Goal: Task Accomplishment & Management: Use online tool/utility

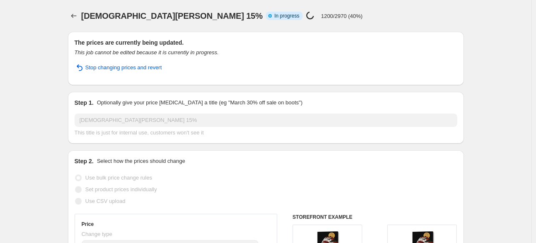
select select "percentage"
select select "collection"
click at [75, 16] on icon "Price change jobs" at bounding box center [74, 16] width 8 height 8
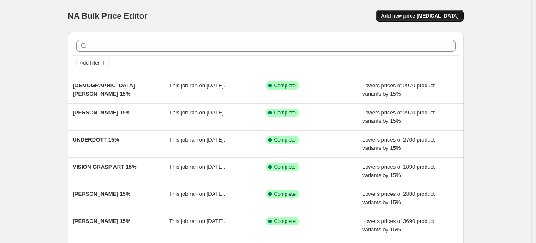
click at [430, 18] on span "Add new price [MEDICAL_DATA]" at bounding box center [420, 16] width 78 height 7
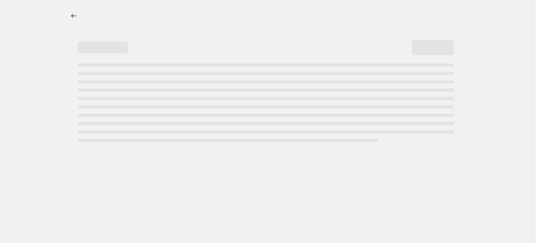
select select "percentage"
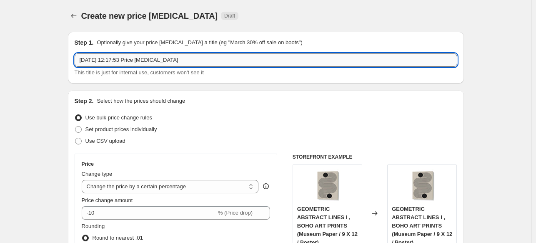
click at [197, 58] on input "[DATE] 12:17:53 Price [MEDICAL_DATA]" at bounding box center [266, 59] width 383 height 13
paste input "[PERSON_NAME]"
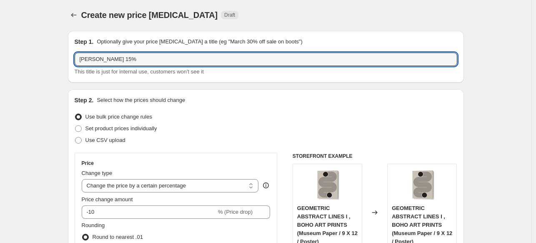
scroll to position [125, 0]
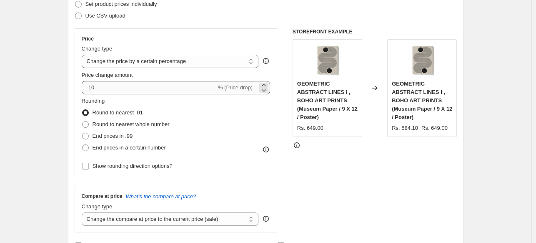
type input "[PERSON_NAME] 15%"
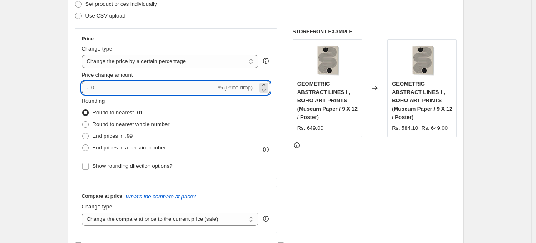
click at [158, 92] on input "-10" at bounding box center [149, 87] width 135 height 13
type input "-15"
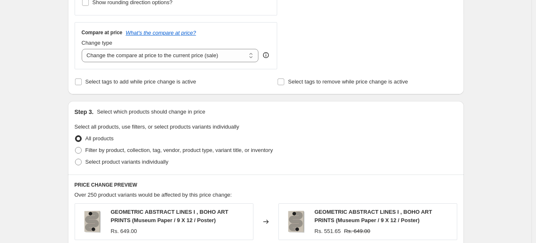
scroll to position [333, 0]
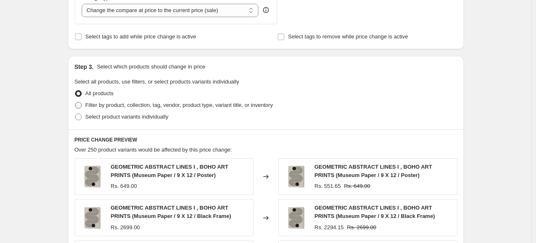
click at [109, 105] on span "Filter by product, collection, tag, vendor, product type, variant title, or inv…" at bounding box center [179, 105] width 188 height 6
click at [75, 102] on input "Filter by product, collection, tag, vendor, product type, variant title, or inv…" at bounding box center [75, 102] width 0 height 0
radio input "true"
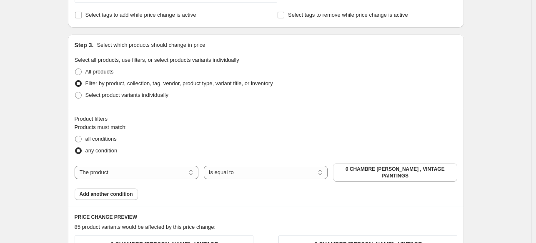
scroll to position [458, 0]
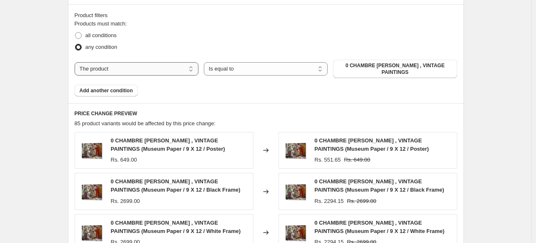
click at [163, 66] on select "The product The product's collection The product's tag The product's vendor The…" at bounding box center [137, 68] width 124 height 13
select select "collection"
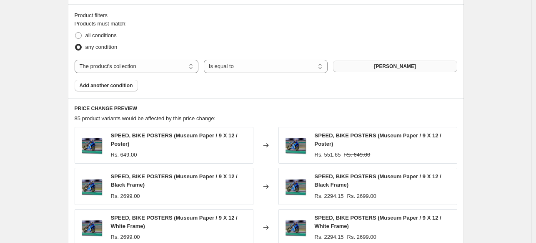
click at [393, 68] on span "[PERSON_NAME]" at bounding box center [395, 66] width 42 height 7
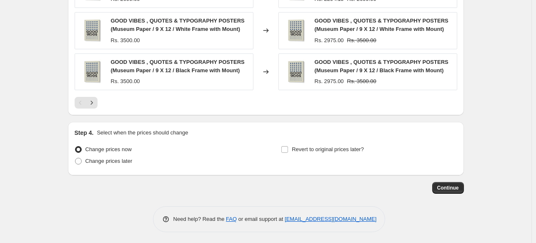
scroll to position [697, 0]
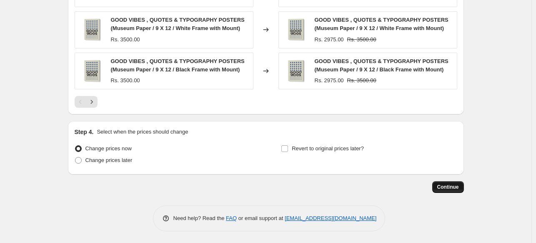
click at [453, 188] on span "Continue" at bounding box center [448, 186] width 22 height 7
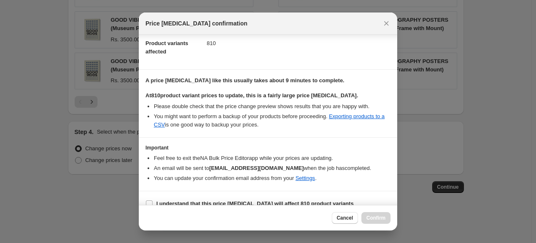
scroll to position [102, 0]
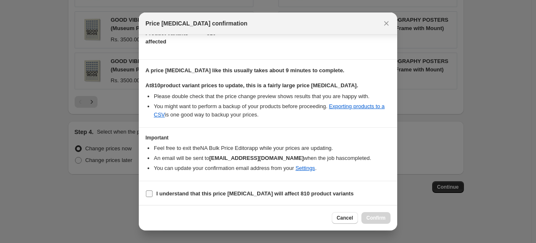
click at [188, 195] on b "I understand that this price [MEDICAL_DATA] will affect 810 product variants" at bounding box center [254, 193] width 197 height 6
click at [153, 195] on input "I understand that this price [MEDICAL_DATA] will affect 810 product variants" at bounding box center [149, 193] width 7 height 7
checkbox input "true"
click at [383, 215] on span "Confirm" at bounding box center [375, 217] width 19 height 7
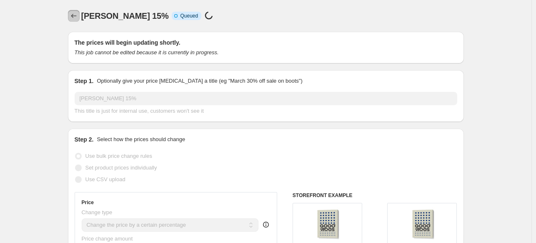
click at [75, 16] on icon "Price change jobs" at bounding box center [74, 16] width 8 height 8
